Goal: Task Accomplishment & Management: Use online tool/utility

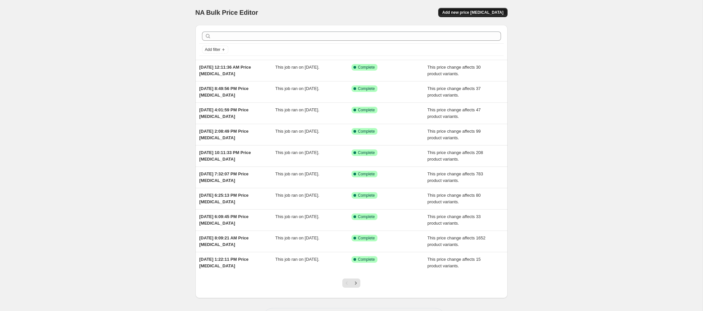
click at [470, 11] on span "Add new price [MEDICAL_DATA]" at bounding box center [472, 12] width 61 height 5
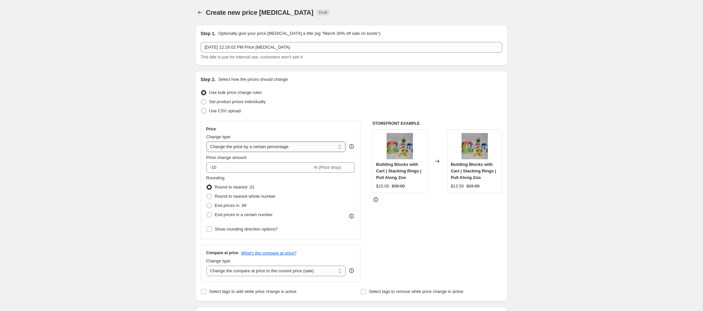
click at [257, 146] on select "Change the price to a certain amount Change the price by a certain amount Chang…" at bounding box center [276, 147] width 140 height 11
select select "no_change"
click at [206, 142] on select "Change the price to a certain amount Change the price by a certain amount Chang…" at bounding box center [276, 147] width 140 height 11
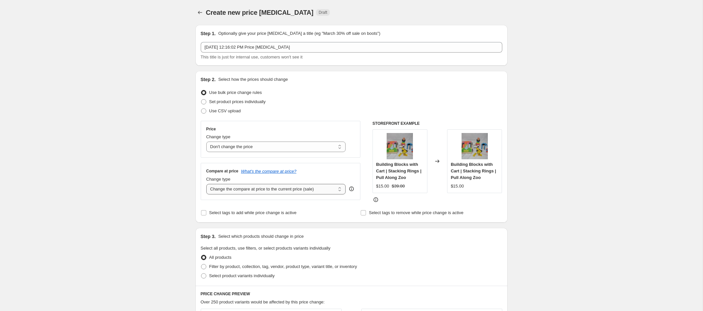
click at [252, 190] on select "Change the compare at price to the current price (sale) Change the compare at p…" at bounding box center [276, 189] width 140 height 11
select select "to"
click at [206, 184] on select "Change the compare at price to the current price (sale) Change the compare at p…" at bounding box center [276, 189] width 140 height 11
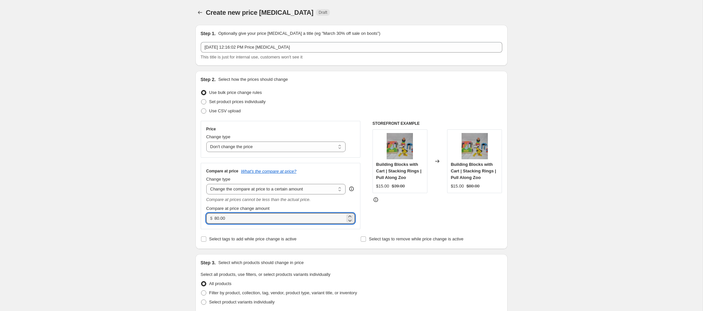
drag, startPoint x: 233, startPoint y: 220, endPoint x: 196, endPoint y: 216, distance: 37.0
click at [196, 216] on div "Step 2. Select how the prices should change Use bulk price change rules Set pro…" at bounding box center [352, 160] width 312 height 178
type input "199.99"
click at [361, 253] on div "Step 1. Optionally give your price [MEDICAL_DATA] a title (eg "March 30% off sa…" at bounding box center [348, 293] width 317 height 546
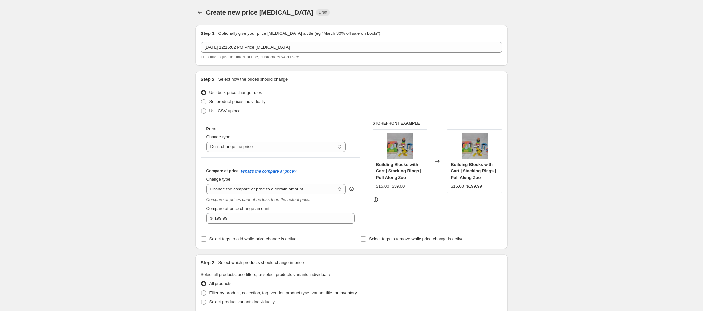
click at [351, 262] on div "Step 3. Select which products should change in price" at bounding box center [352, 263] width 302 height 7
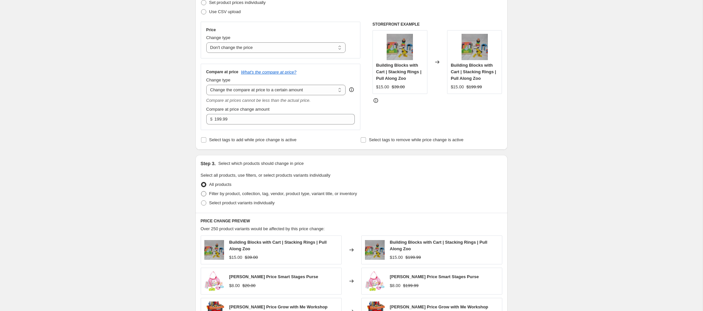
click at [206, 195] on span at bounding box center [204, 194] width 6 height 6
click at [201, 192] on input "Filter by product, collection, tag, vendor, product type, variant title, or inv…" at bounding box center [201, 191] width 0 height 0
radio input "true"
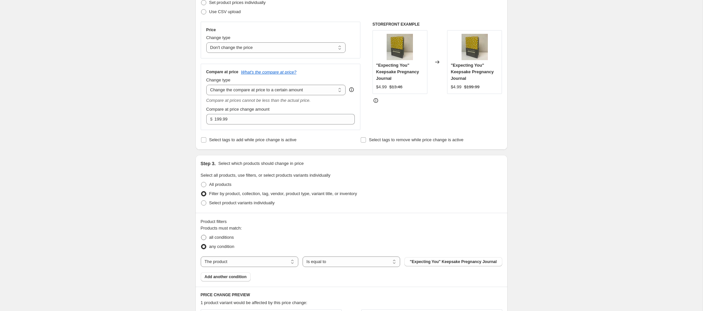
click at [204, 239] on span at bounding box center [203, 237] width 5 height 5
click at [201, 235] on input "all conditions" at bounding box center [201, 235] width 0 height 0
radio input "true"
click at [255, 263] on select "The product The product's collection The product's tag The product's vendor The…" at bounding box center [250, 262] width 98 height 11
select select "tag"
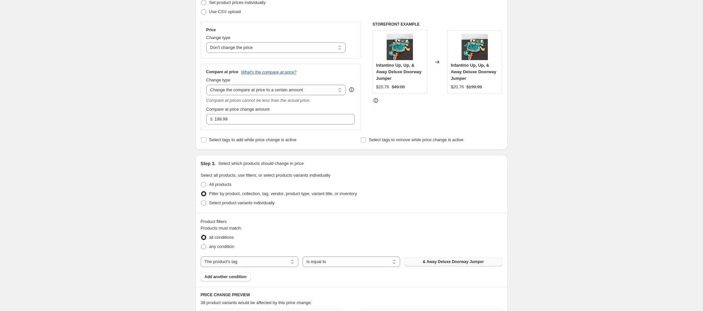
click at [436, 264] on span "& Away Deluxe Doorway Jumper" at bounding box center [453, 261] width 61 height 5
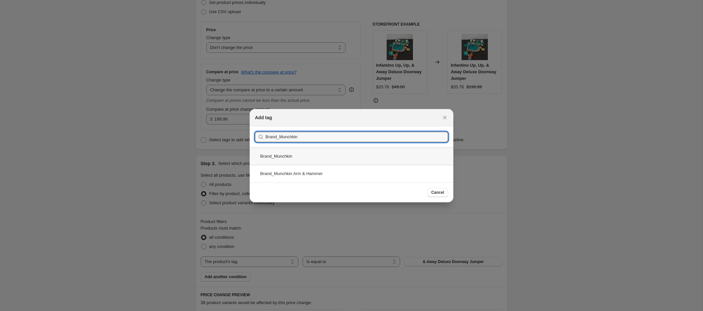
type input "Brand_Munchkin"
click at [283, 159] on div "Brand_Munchkin" at bounding box center [352, 156] width 204 height 17
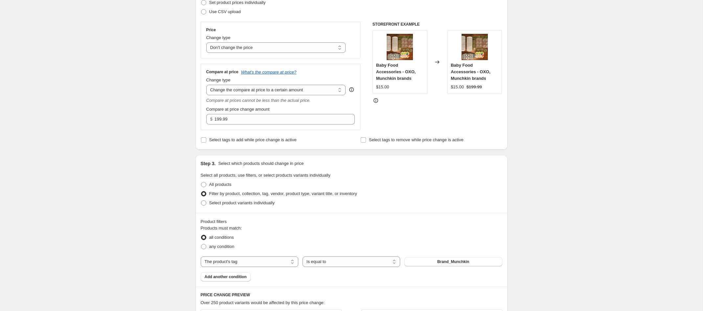
scroll to position [322, 0]
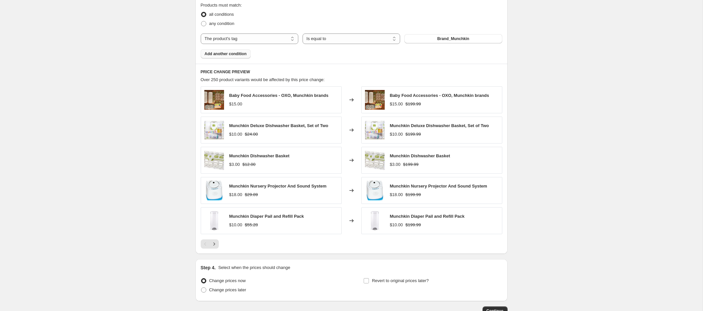
click at [240, 53] on span "Add another condition" at bounding box center [226, 53] width 42 height 5
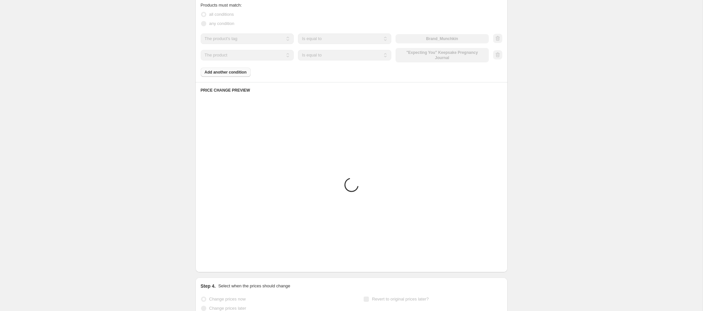
scroll to position [220, 0]
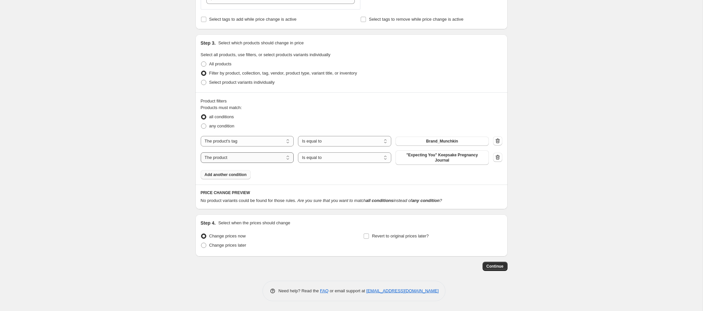
click at [223, 158] on select "The product The product's collection The product's tag The product's vendor The…" at bounding box center [247, 157] width 93 height 11
select select "tag"
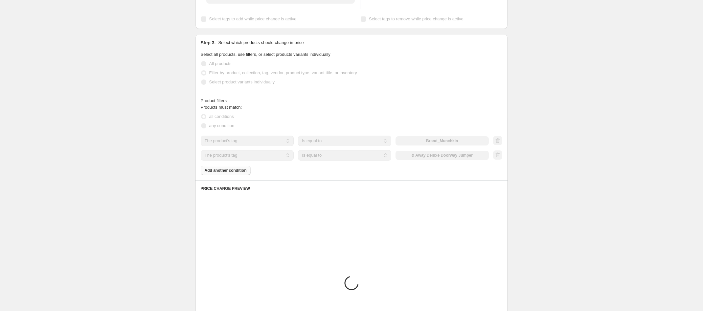
scroll to position [216, 0]
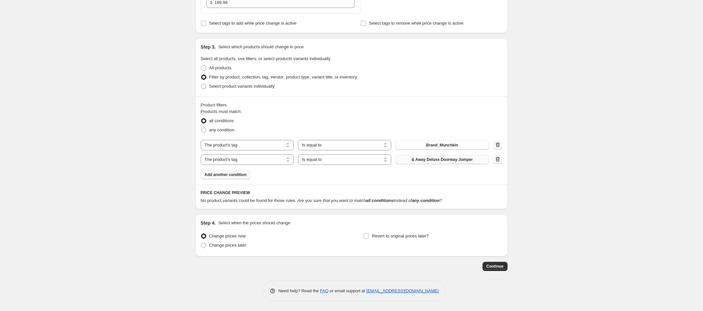
click at [436, 160] on span "& Away Deluxe Doorway Jumper" at bounding box center [442, 159] width 61 height 5
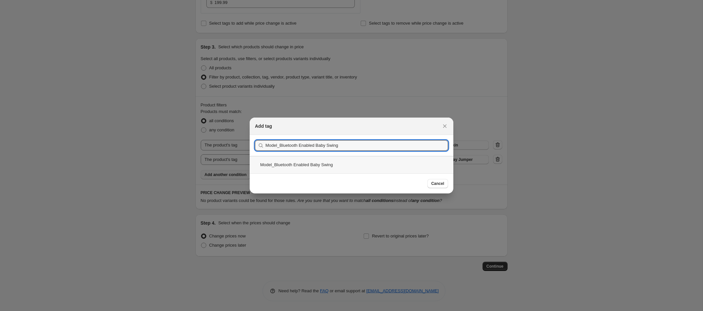
type input "Model_Bluetooth Enabled Baby Swing"
click at [278, 161] on div "Model_Bluetooth Enabled Baby Swing" at bounding box center [352, 164] width 204 height 17
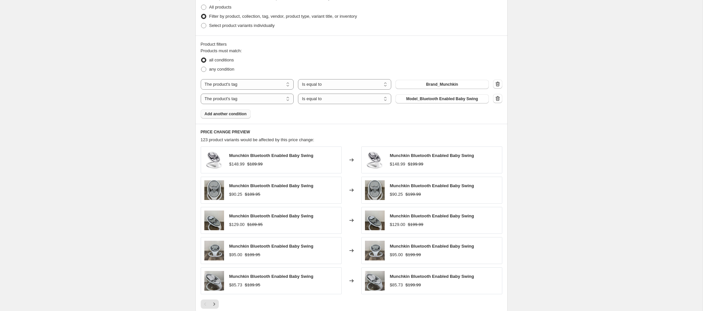
scroll to position [382, 0]
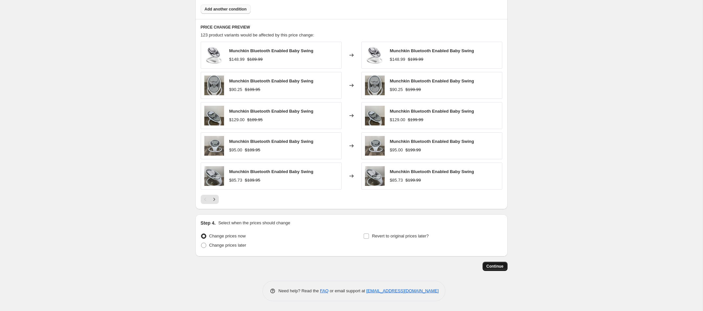
click at [500, 268] on span "Continue" at bounding box center [495, 266] width 17 height 5
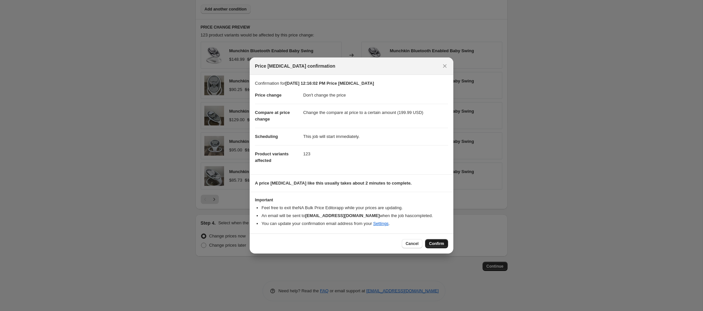
click at [444, 245] on button "Confirm" at bounding box center [436, 243] width 23 height 9
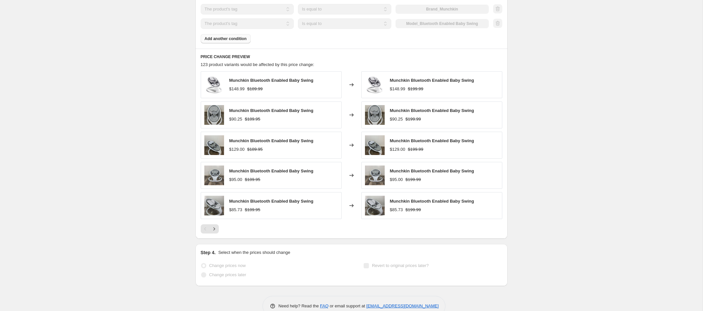
scroll to position [400, 0]
